Goal: Information Seeking & Learning: Compare options

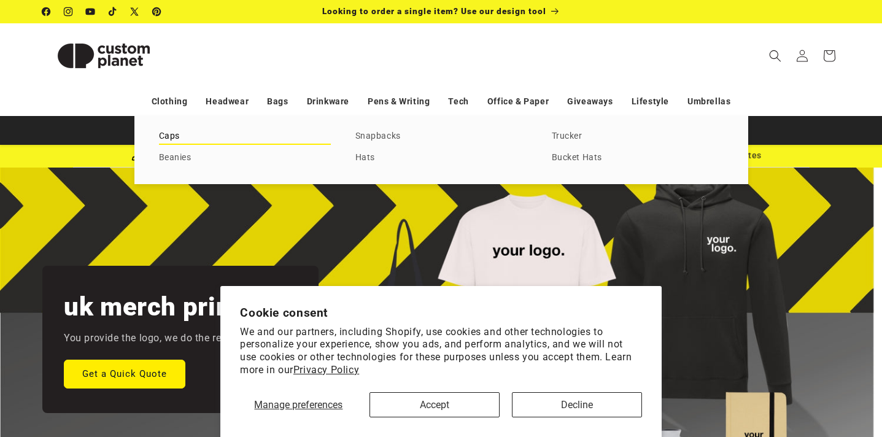
click at [169, 139] on link "Caps" at bounding box center [245, 136] width 172 height 17
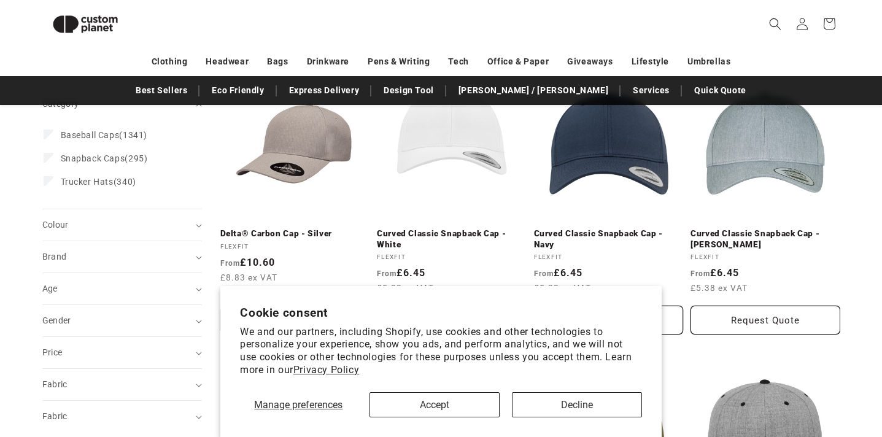
click at [443, 403] on button "Accept" at bounding box center [434, 404] width 130 height 25
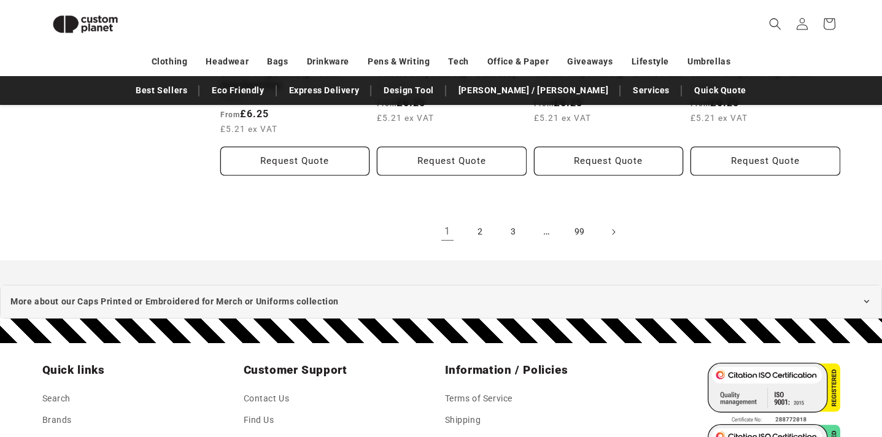
scroll to position [1486, 0]
click at [479, 228] on link "2" at bounding box center [480, 231] width 27 height 27
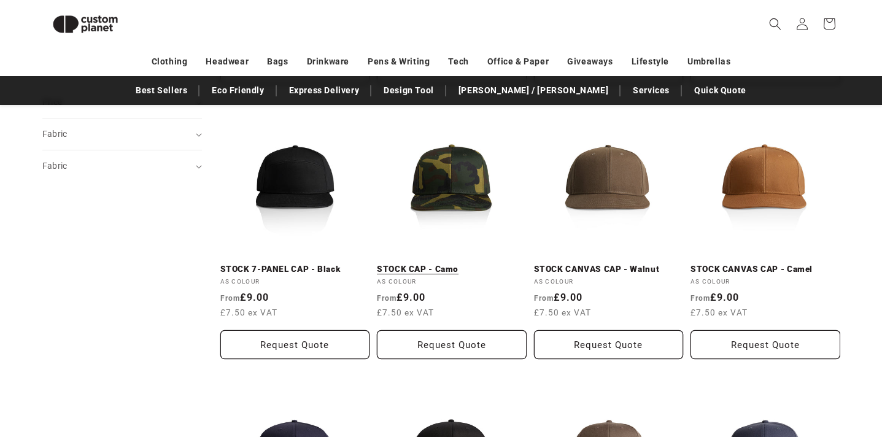
scroll to position [434, 0]
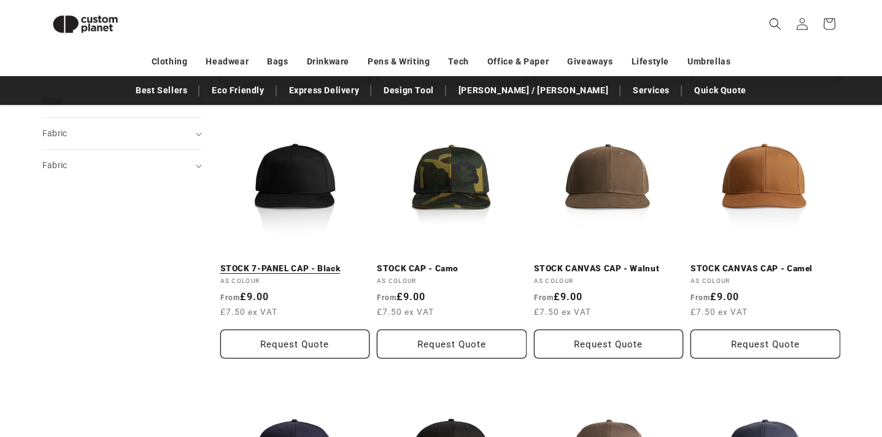
click at [276, 263] on link "STOCK 7-PANEL CAP - Black" at bounding box center [295, 268] width 150 height 11
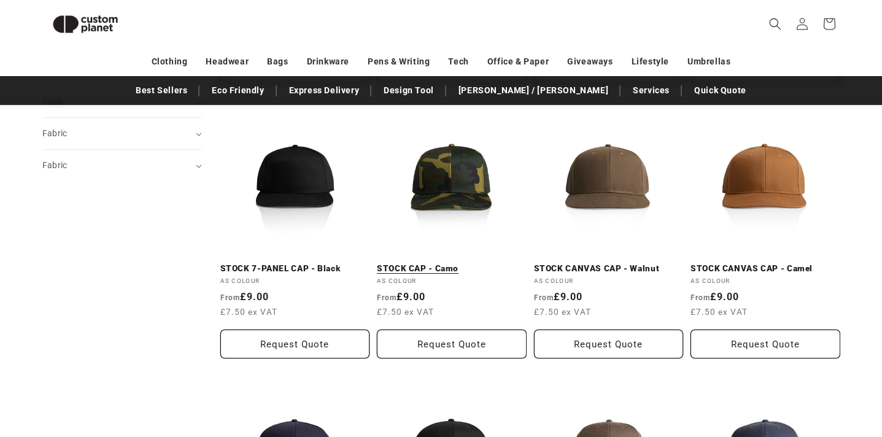
click at [428, 263] on link "STOCK CAP - Camo" at bounding box center [452, 268] width 150 height 11
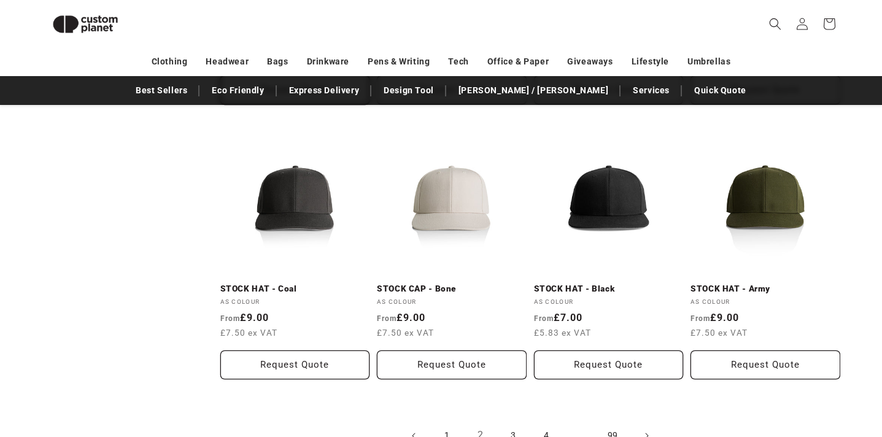
scroll to position [1363, 0]
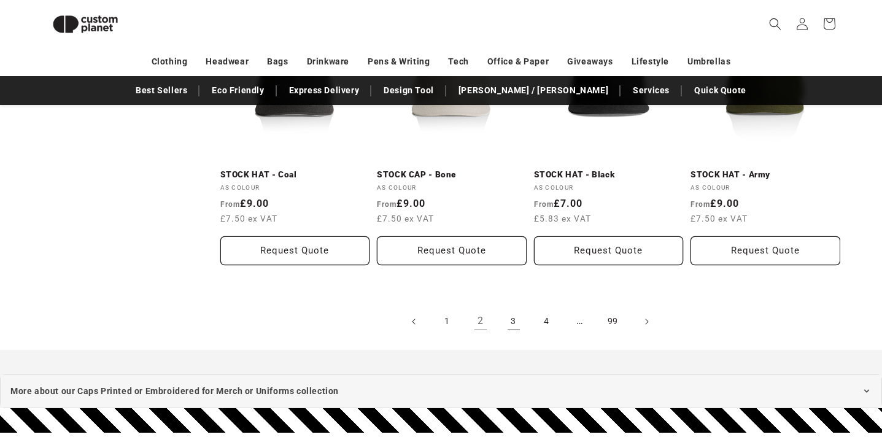
click at [516, 314] on link "3" at bounding box center [513, 321] width 27 height 27
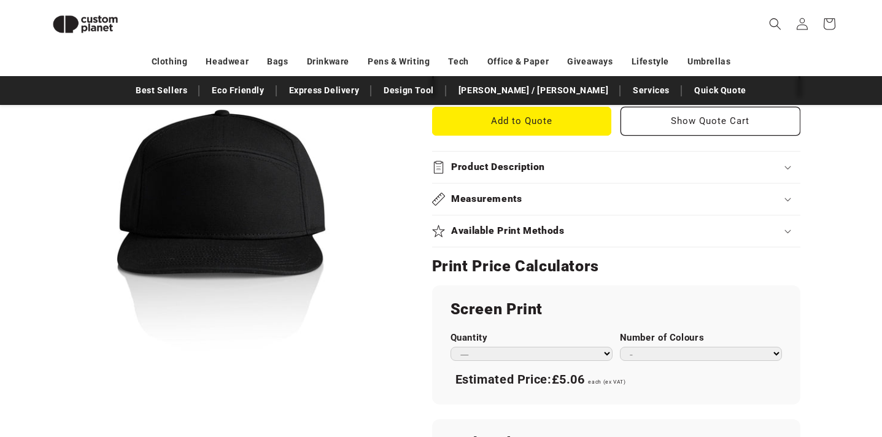
scroll to position [487, 0]
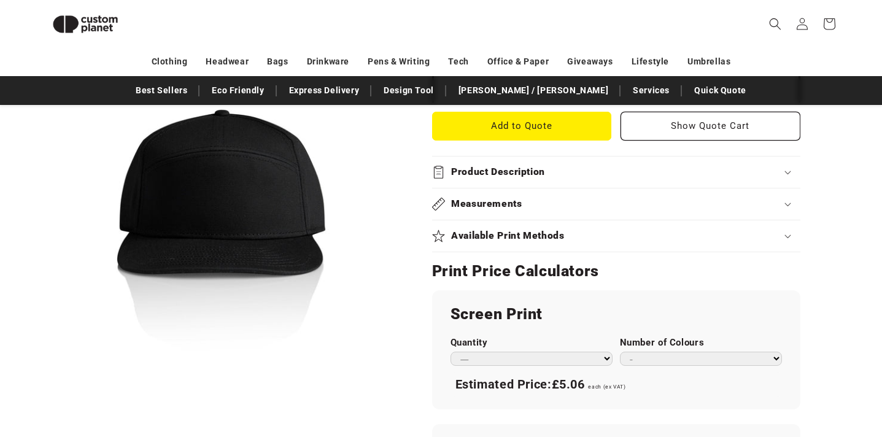
click at [533, 222] on summary "Available Print Methods" at bounding box center [616, 235] width 368 height 31
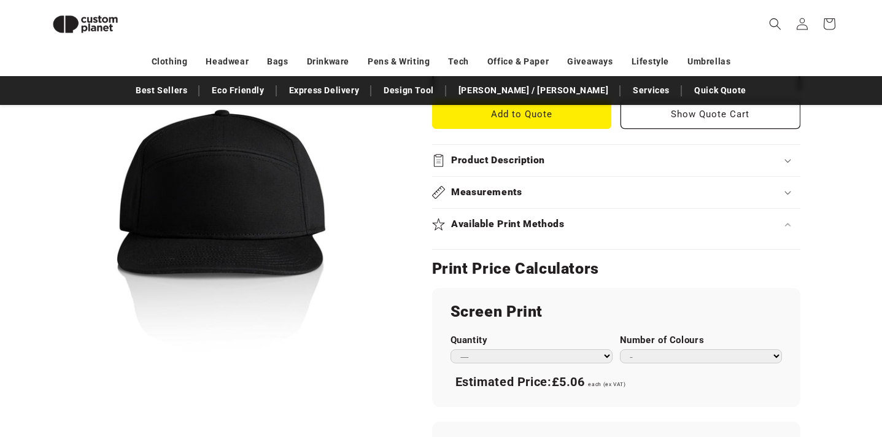
scroll to position [494, 0]
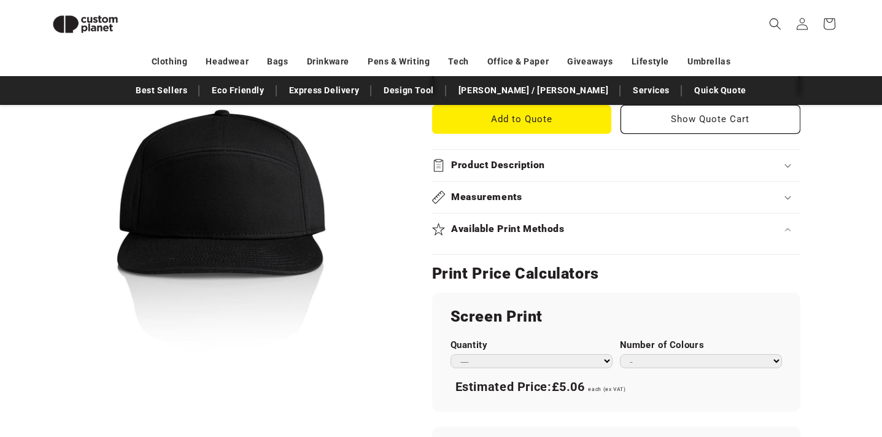
click at [542, 162] on h2 "Product Description" at bounding box center [498, 165] width 94 height 13
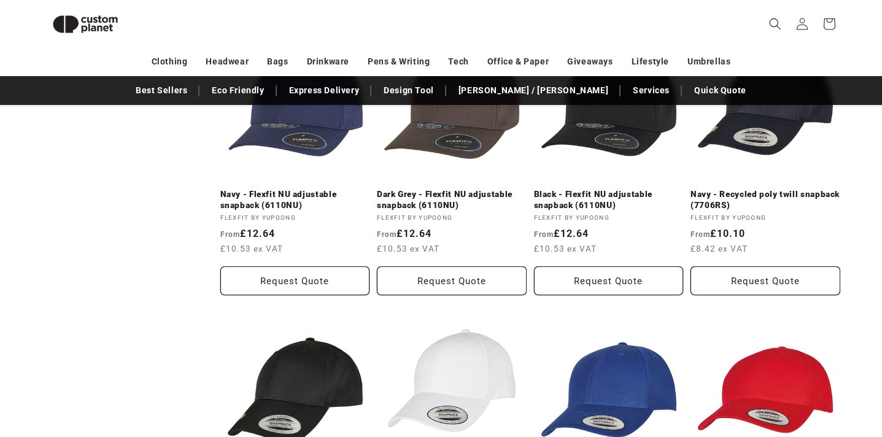
scroll to position [791, 0]
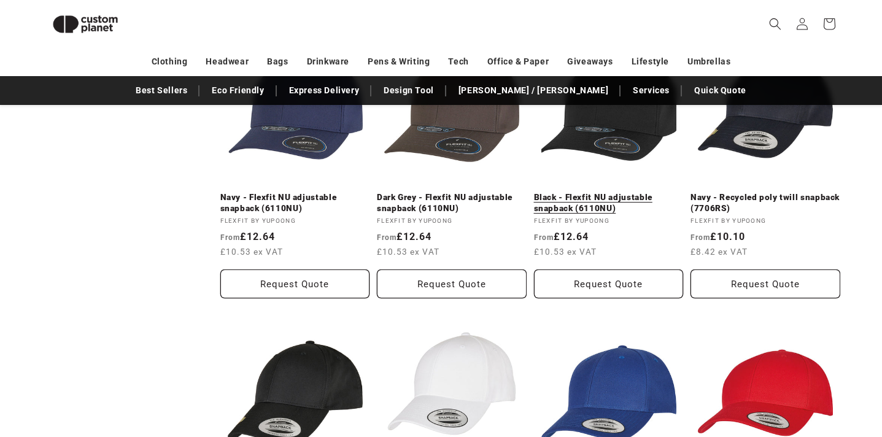
click at [599, 192] on link "Black - Flexfit NU adjustable snapback (6110NU)" at bounding box center [609, 202] width 150 height 21
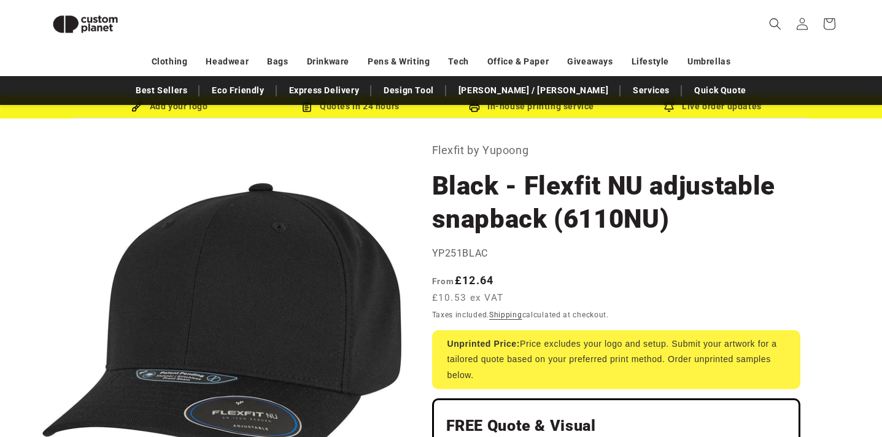
scroll to position [2, 0]
